Goal: Task Accomplishment & Management: Use online tool/utility

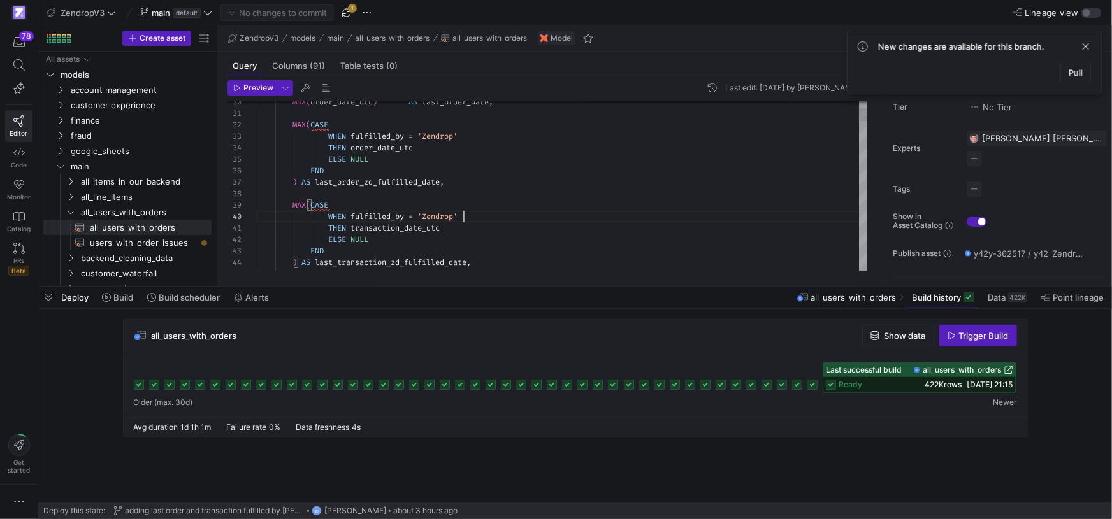
scroll to position [103, 205]
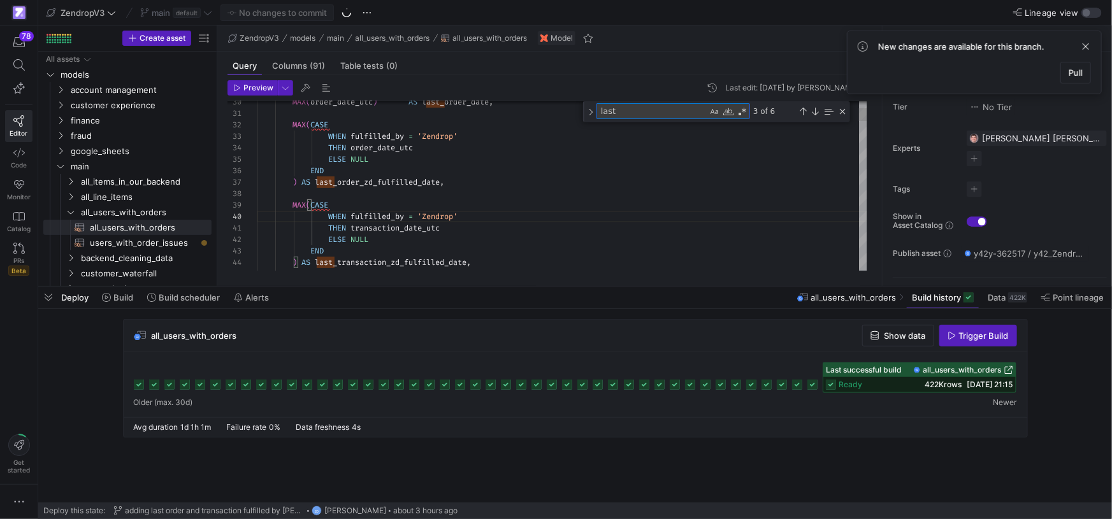
type textarea "THEN transaction_date_utc ELSE NULL END ) AS last_transaction_zd_fulfilled_date…"
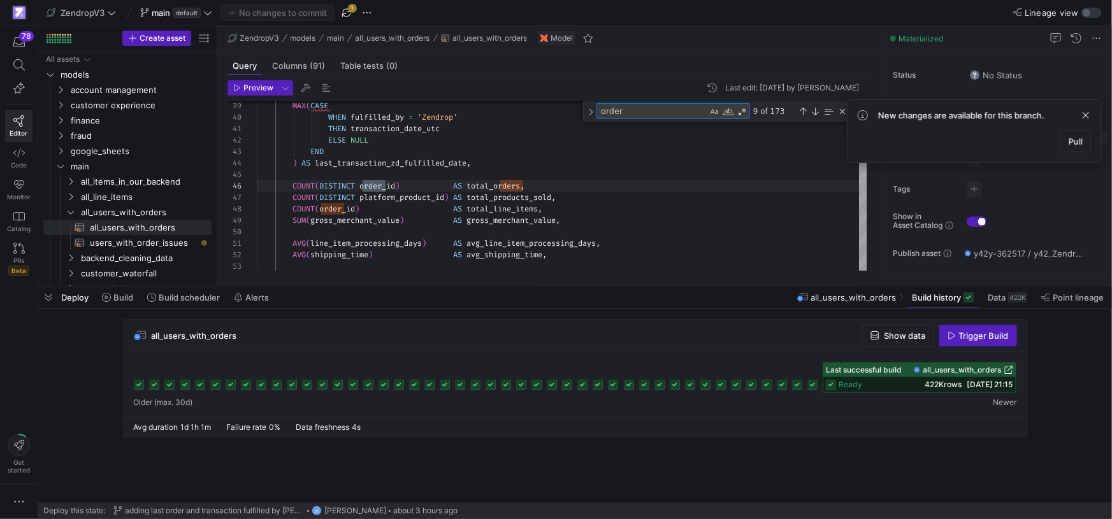
type textarea "orders"
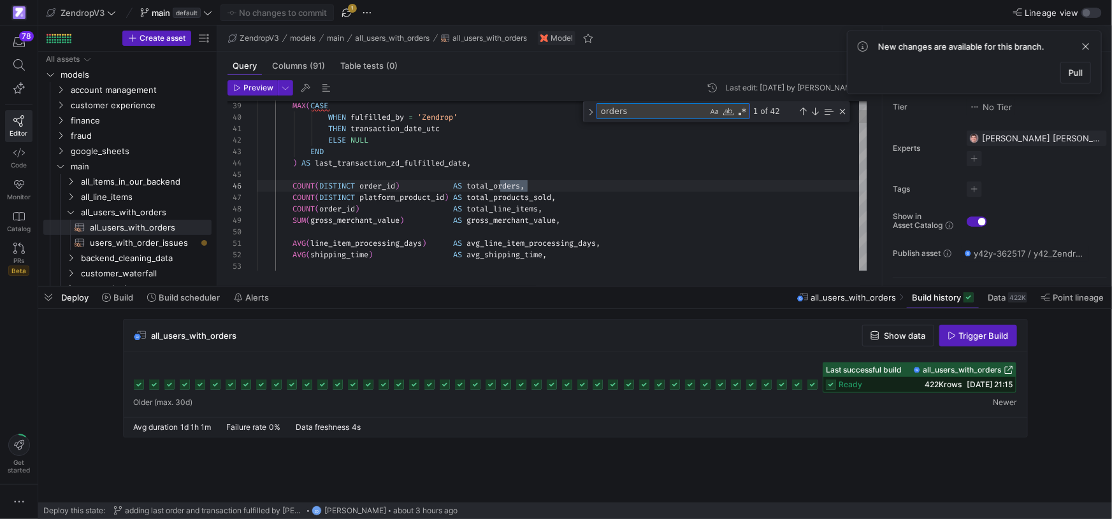
type textarea "AND days_since_order <= 30 THEN order_id END ) AS orders_unfulfilled, COUNT( DI…"
type textarea "orders_"
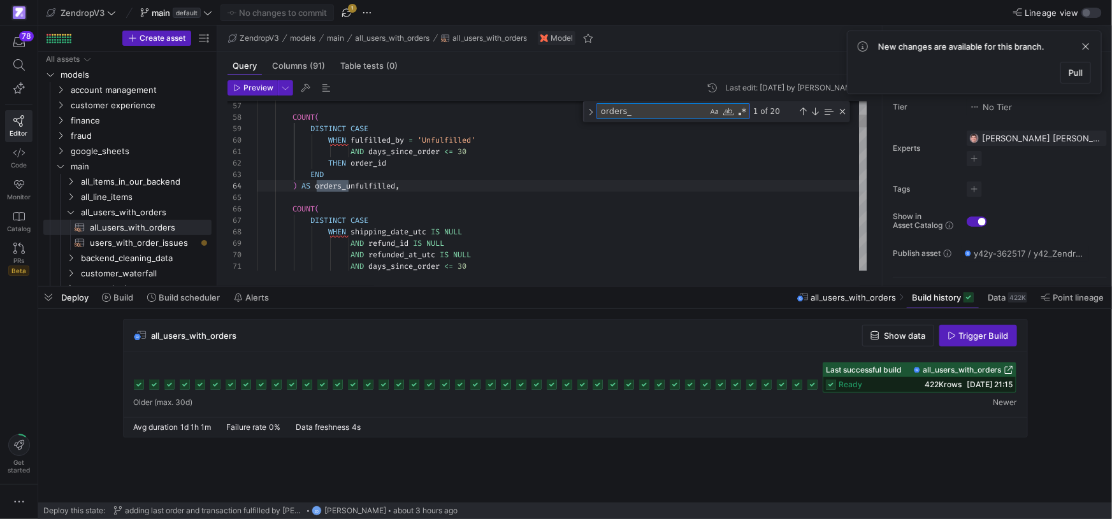
type textarea "AND days_since_order <= 30 AND fulfilled_by = 'Zendrop' THEN order_id END ) AS …"
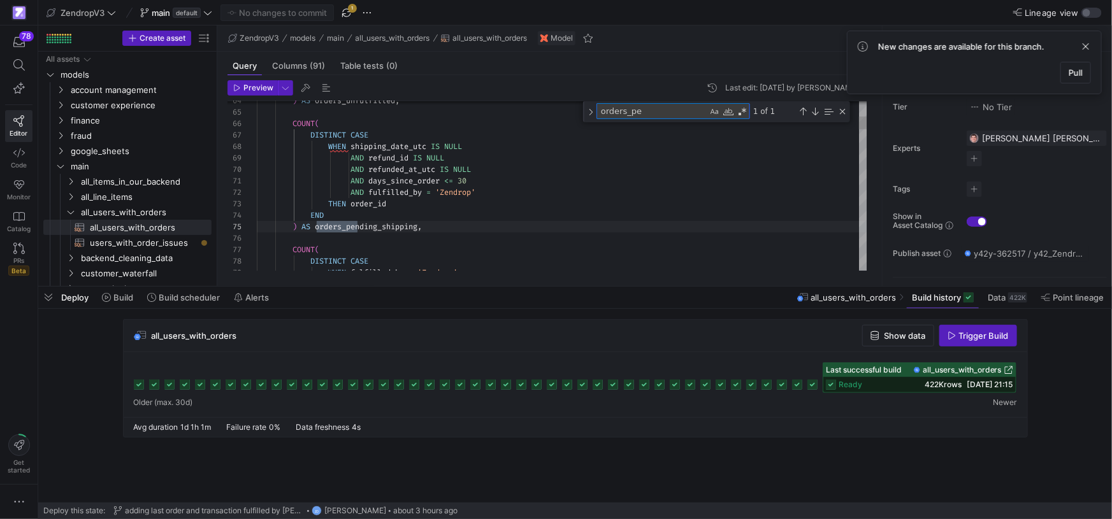
type textarea "orders_pe"
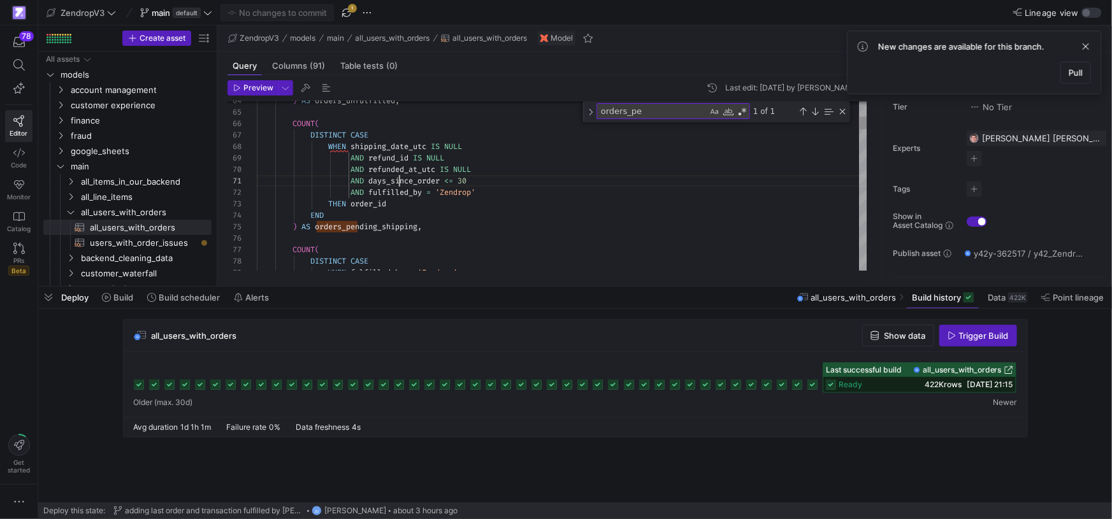
scroll to position [0, 188]
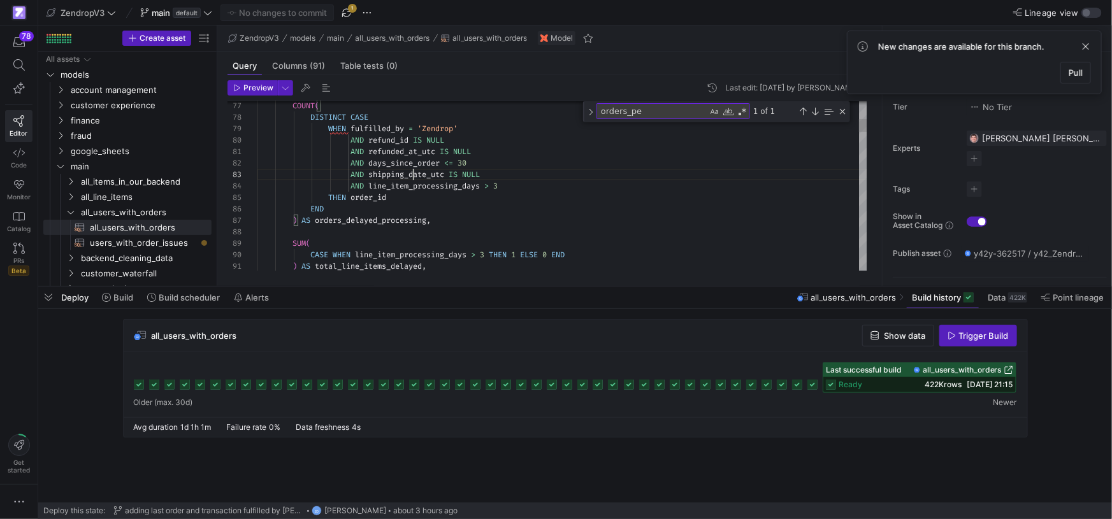
scroll to position [23, 192]
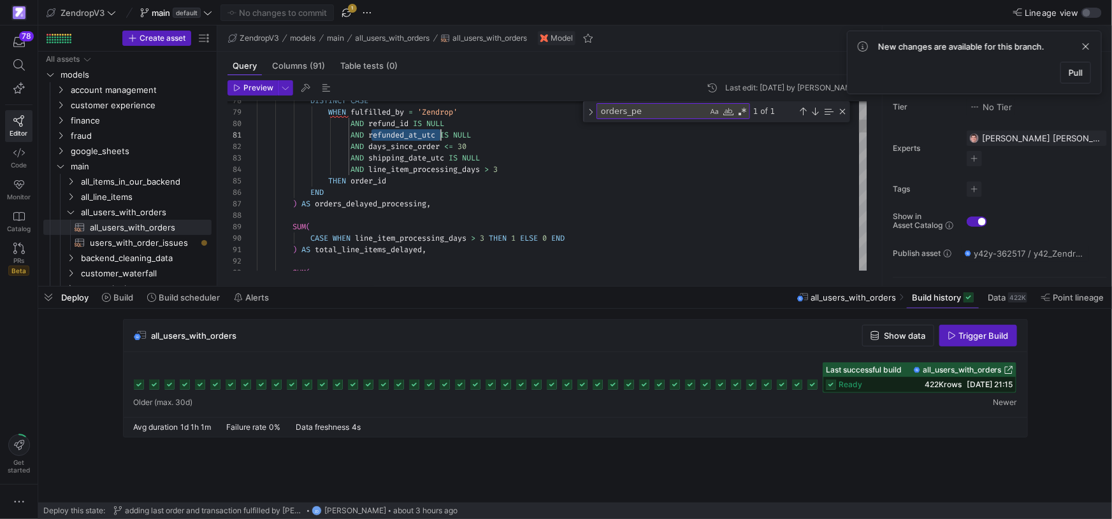
type textarea "AND days_since_order <= 30 AND fulfilled_by = 'Zendrop' THEN order_id END ) AS …"
